Goal: Go to known website: Access a specific website the user already knows

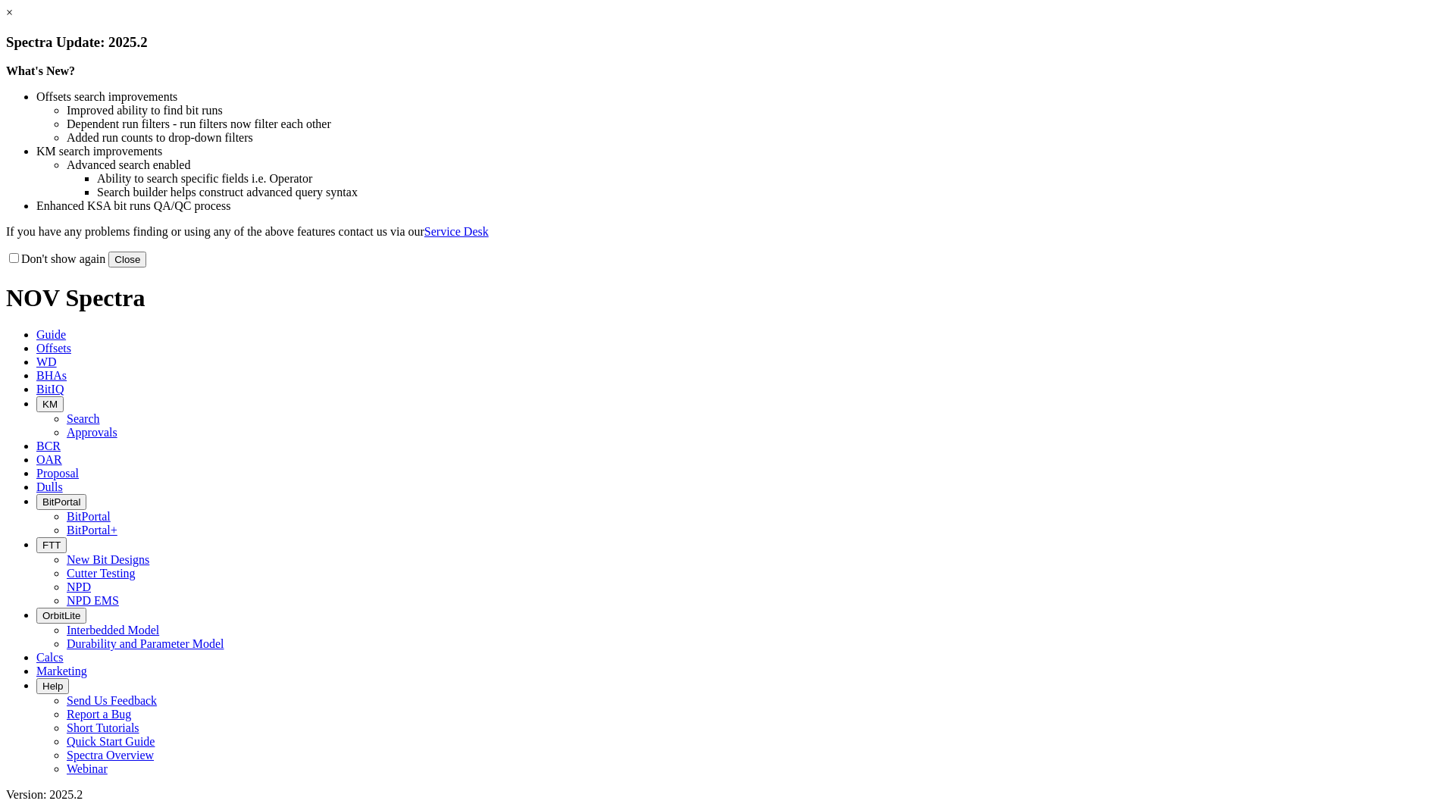
click at [146, 268] on button "Close" at bounding box center [127, 260] width 38 height 16
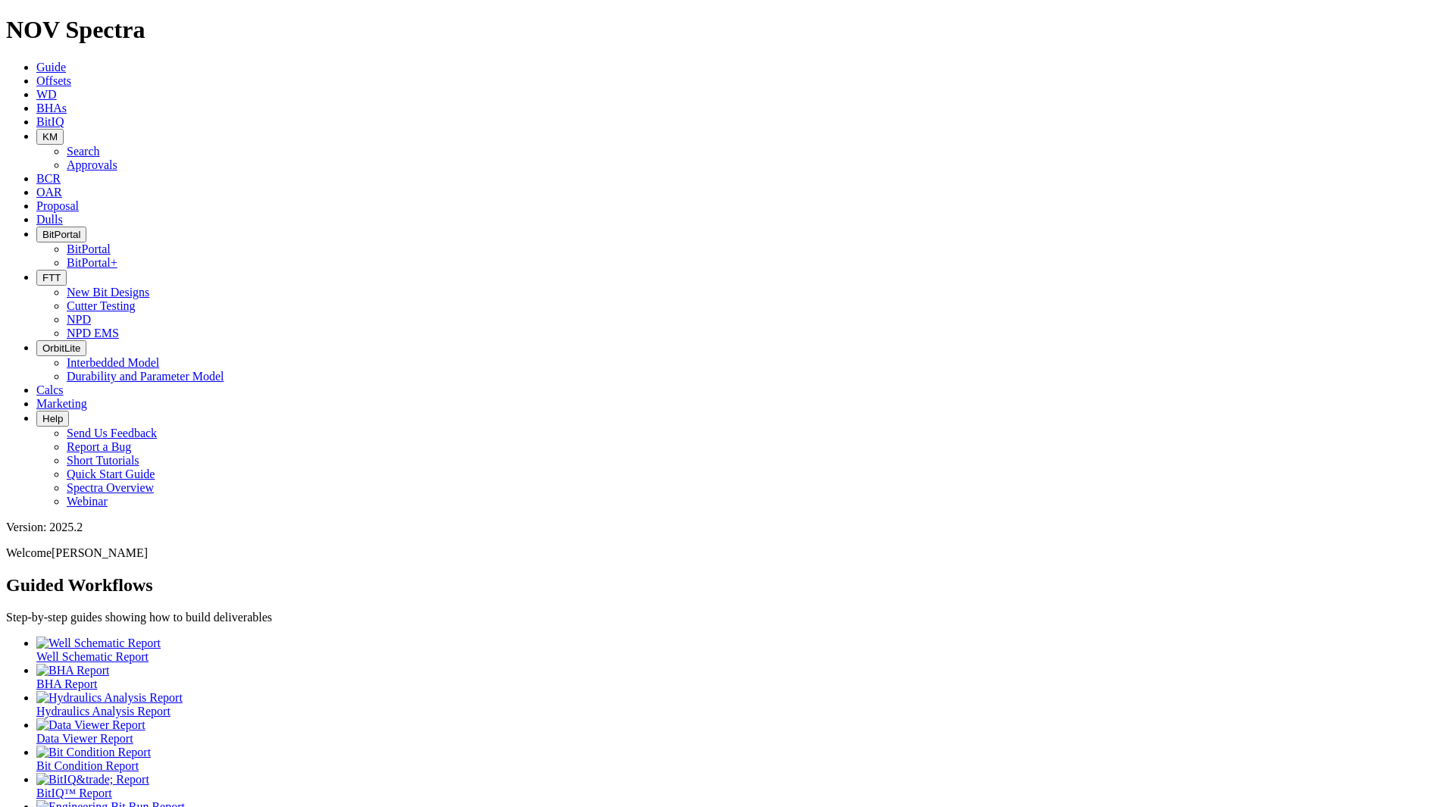
click at [42, 229] on icon "button" at bounding box center [42, 234] width 0 height 11
click at [117, 256] on link "BitPortal+" at bounding box center [92, 262] width 51 height 13
